Goal: Communication & Community: Connect with others

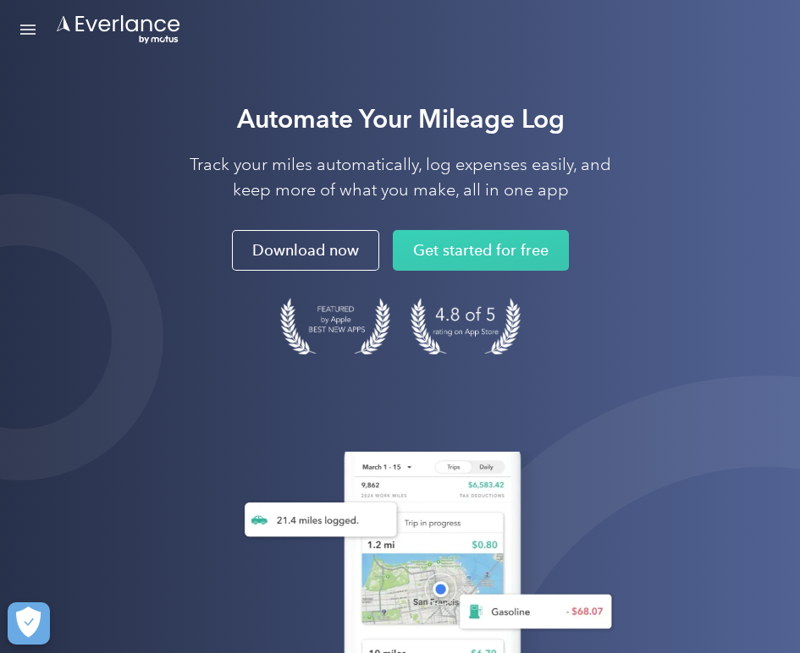
click at [28, 21] on link "Open Menu" at bounding box center [28, 30] width 29 height 32
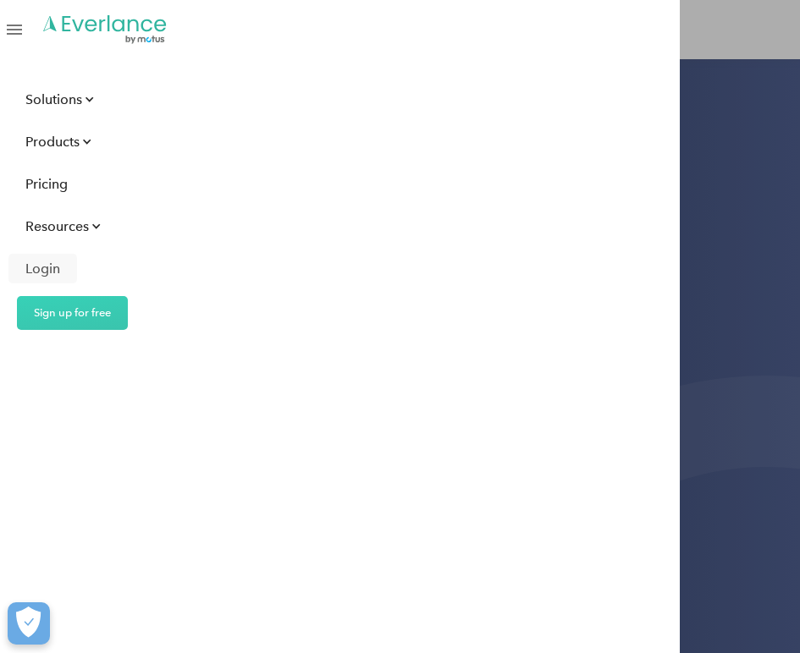
click at [41, 277] on div "Login" at bounding box center [42, 268] width 35 height 21
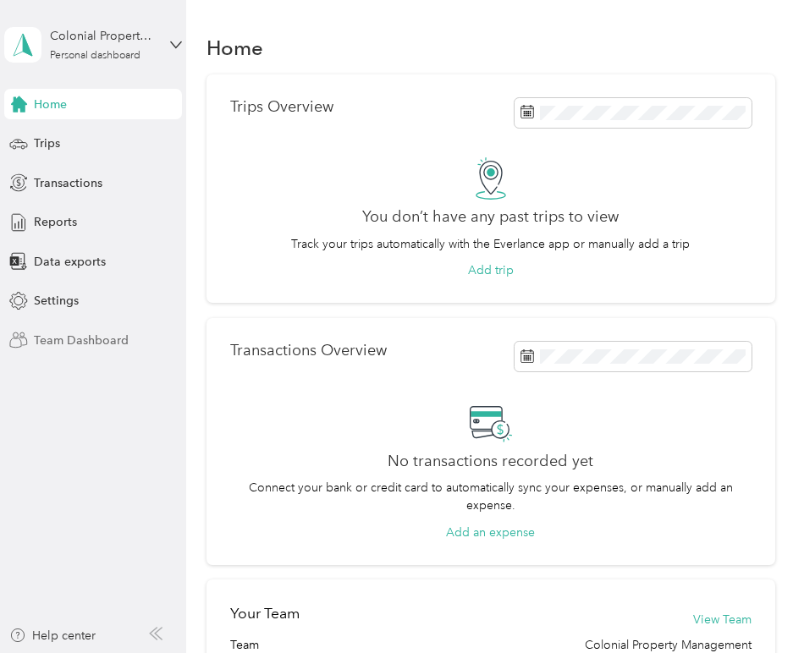
click at [74, 346] on span "Team Dashboard" at bounding box center [81, 341] width 95 height 18
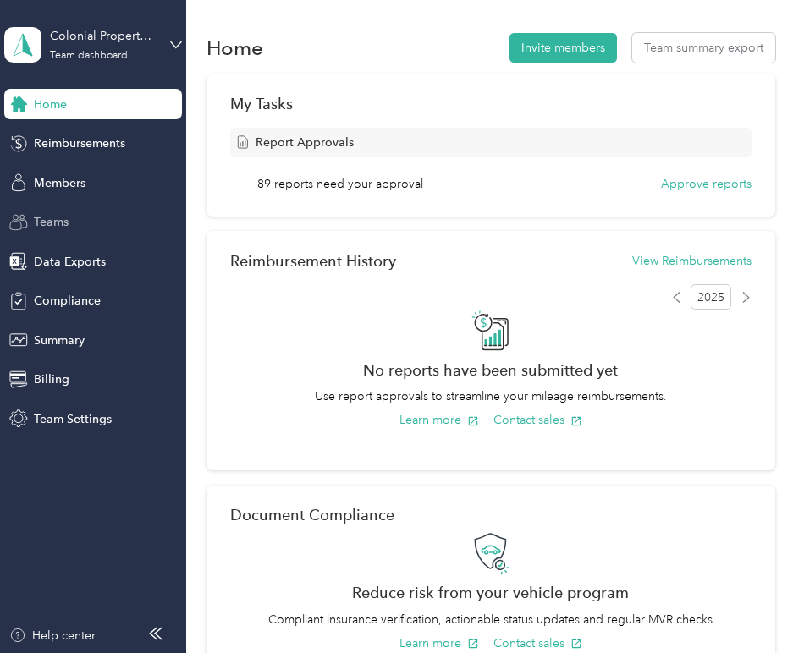
click at [52, 213] on span "Teams" at bounding box center [51, 222] width 35 height 18
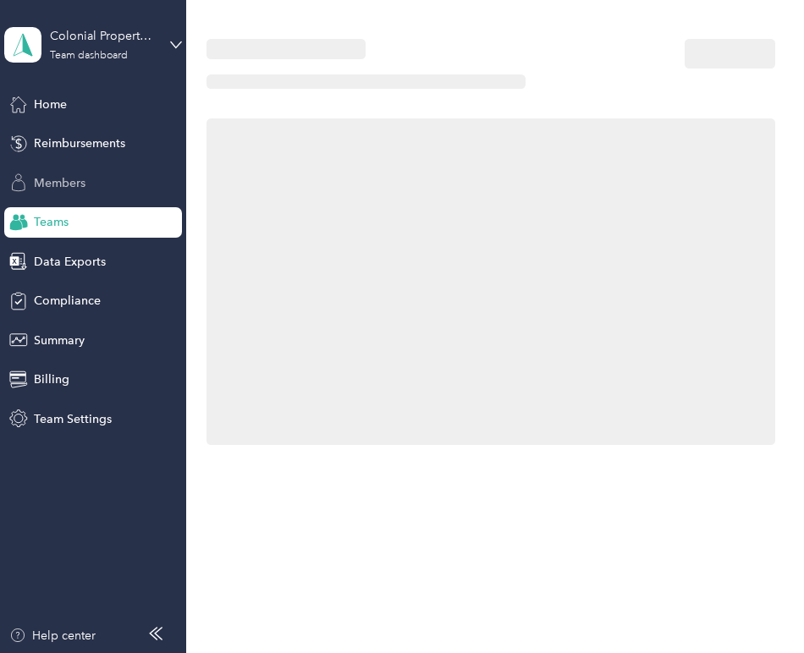
click at [55, 176] on div "Members" at bounding box center [93, 183] width 178 height 30
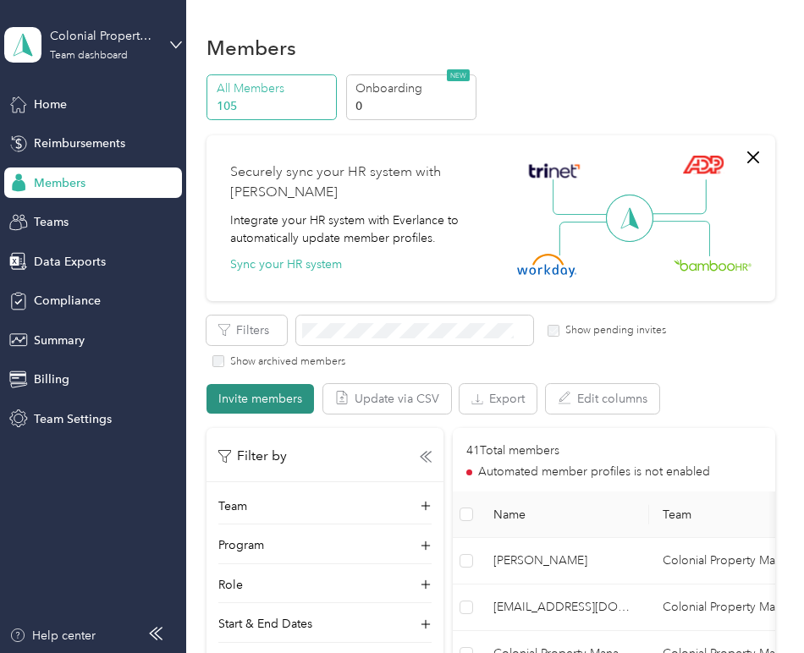
click at [256, 397] on button "Invite members" at bounding box center [259, 399] width 107 height 30
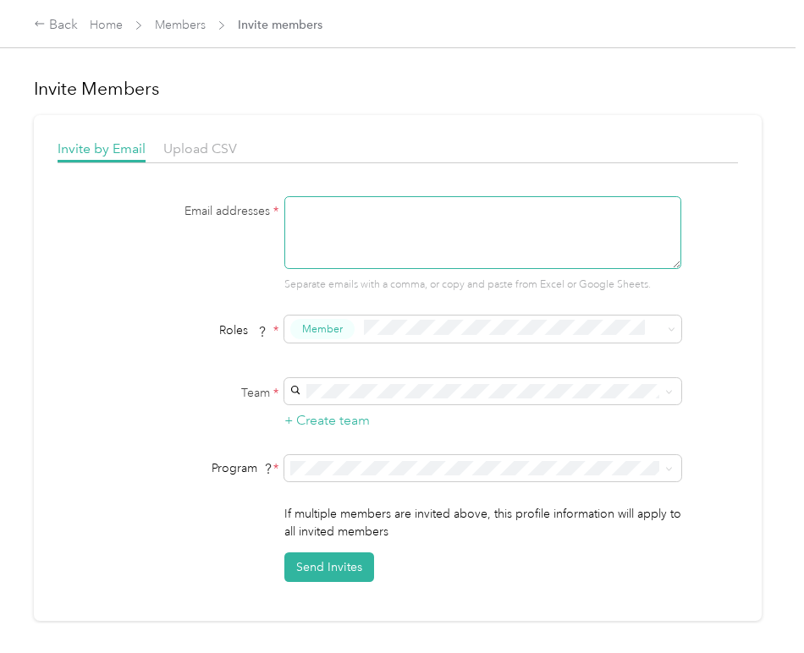
click at [343, 249] on textarea at bounding box center [482, 232] width 397 height 73
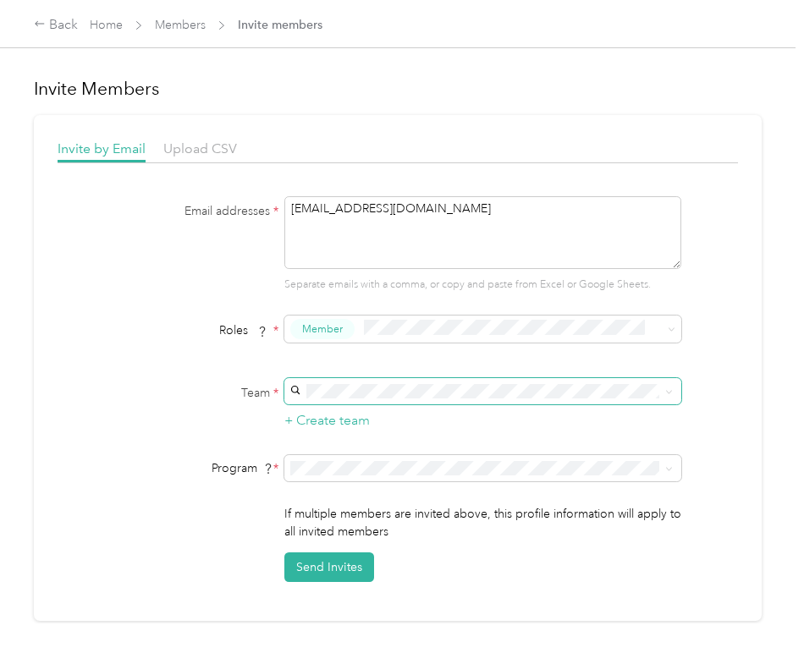
type textarea "tbirkett.colonialpm@gmail.com"
click at [420, 398] on span at bounding box center [482, 391] width 397 height 27
click at [381, 381] on span at bounding box center [482, 391] width 397 height 27
click at [339, 426] on div "Colonial Property Management (Main organization) Colonial Property Management +…" at bounding box center [479, 431] width 371 height 39
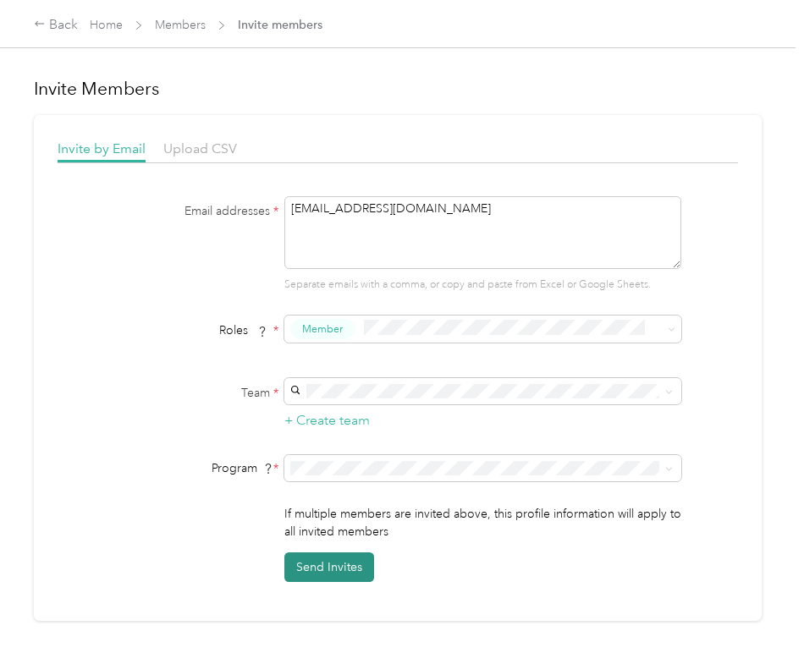
click at [329, 573] on button "Send Invites" at bounding box center [329, 567] width 90 height 30
